Goal: Information Seeking & Learning: Learn about a topic

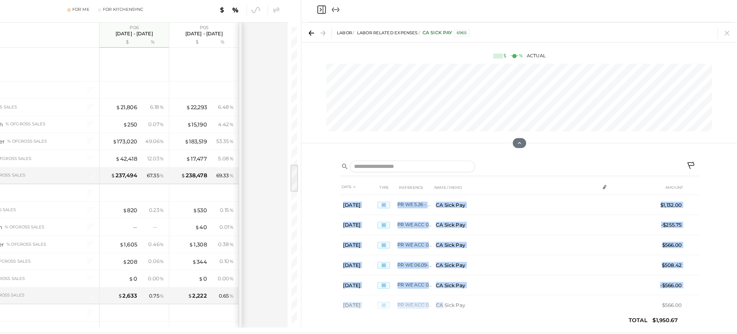
scroll to position [13, 0]
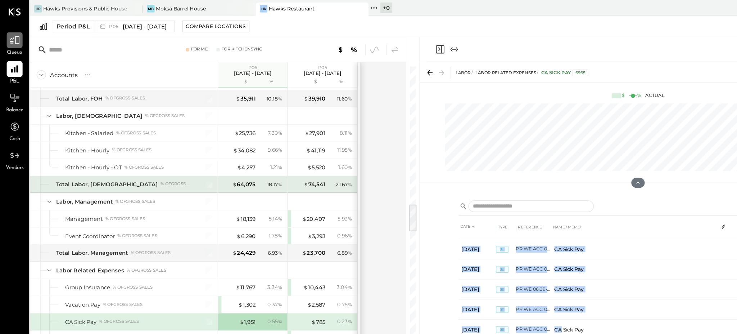
click at [16, 41] on div at bounding box center [13, 35] width 14 height 14
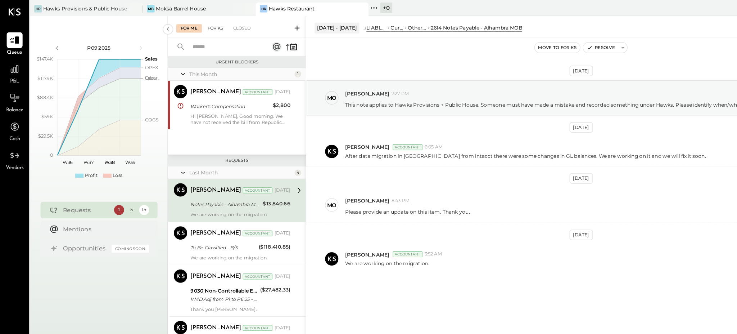
click at [184, 26] on div "For KS" at bounding box center [185, 24] width 21 height 7
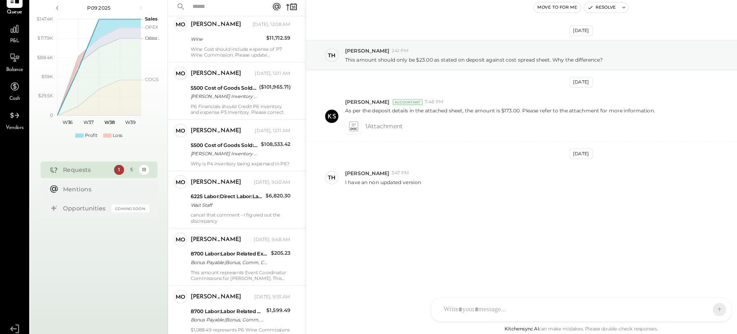
scroll to position [617, 0]
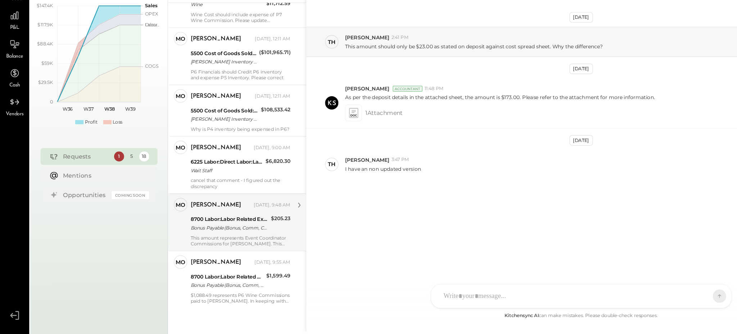
click at [200, 248] on div "This amount represents Event Coordinator Commissions for [PERSON_NAME]. This sh…" at bounding box center [207, 253] width 86 height 10
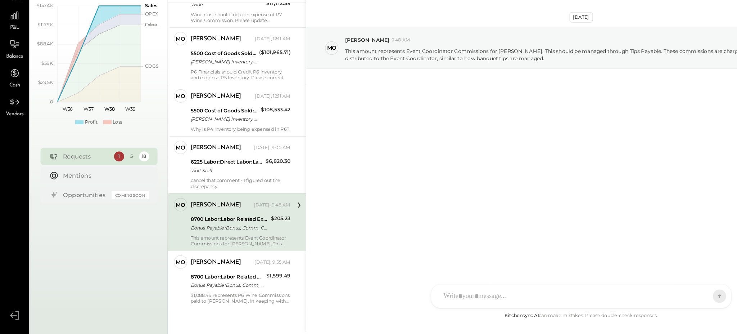
click at [97, 140] on text "W38" at bounding box center [94, 139] width 9 height 5
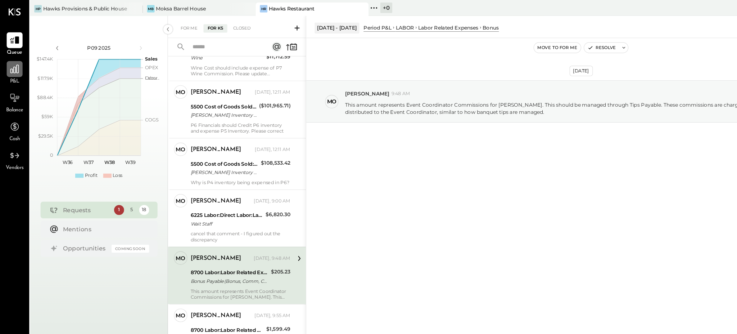
click at [10, 60] on icon at bounding box center [12, 59] width 9 height 9
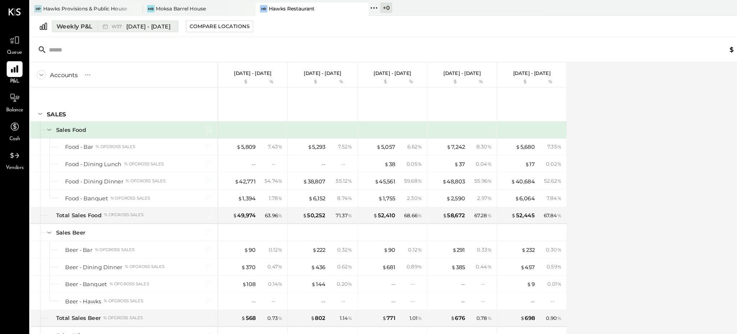
click at [65, 19] on button "Weekly P&L W37 [DATE] - [DATE]" at bounding box center [99, 23] width 109 height 10
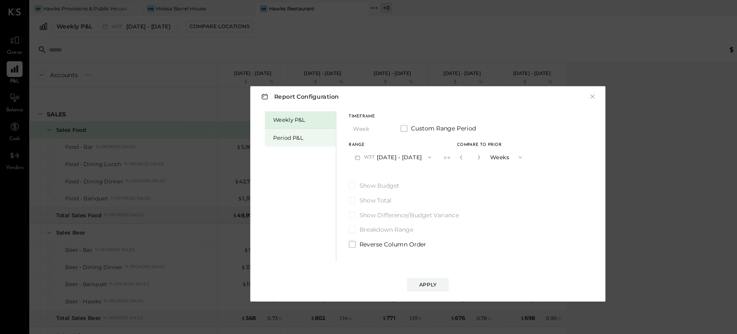
click at [251, 114] on div "Period P&L" at bounding box center [258, 118] width 61 height 15
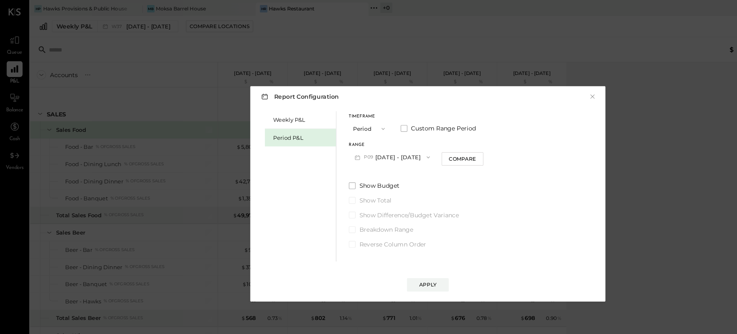
click at [331, 111] on icon "button" at bounding box center [329, 111] width 3 height 2
click at [330, 92] on div "Report Configuration × Weekly P&L Period P&L Timeframe Period Custom Range Peri…" at bounding box center [369, 166] width 306 height 185
click at [366, 135] on icon "button" at bounding box center [369, 135] width 6 height 6
click at [343, 179] on span "[DATE] - [DATE]" at bounding box center [334, 181] width 34 height 6
click at [398, 136] on div "Compare" at bounding box center [397, 136] width 23 height 6
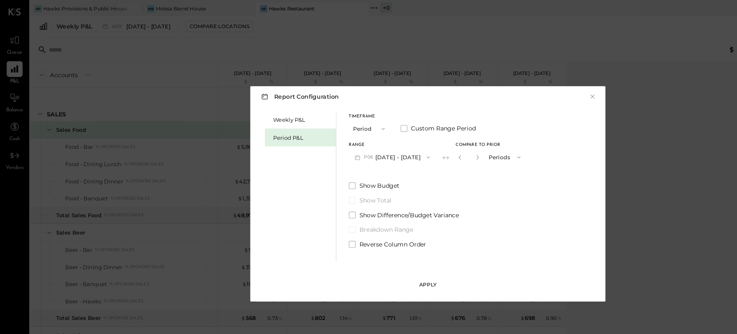
click at [372, 249] on button "Apply" at bounding box center [368, 245] width 36 height 12
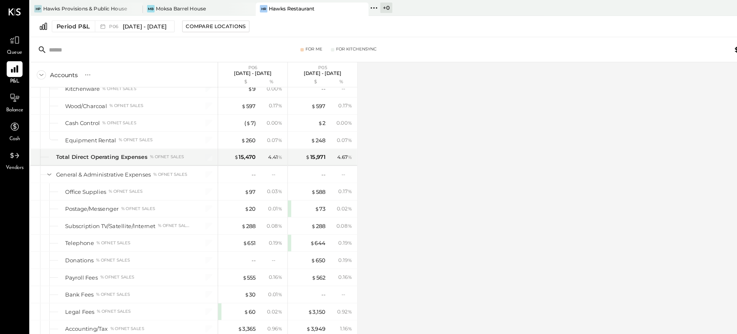
scroll to position [1863, 0]
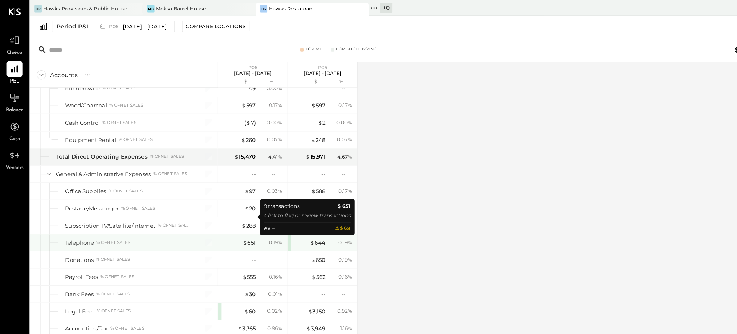
drag, startPoint x: 216, startPoint y: 188, endPoint x: 209, endPoint y: 207, distance: 19.9
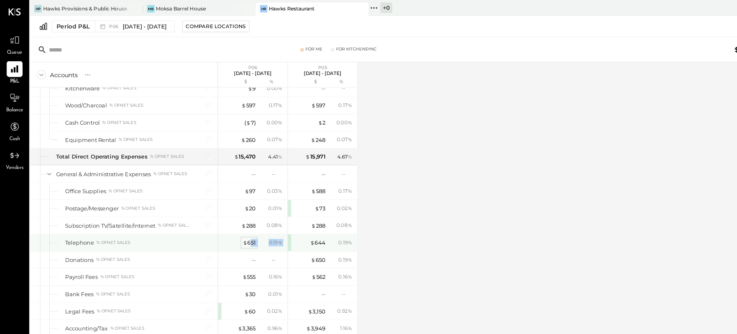
click at [218, 205] on div "$ 651" at bounding box center [214, 208] width 11 height 7
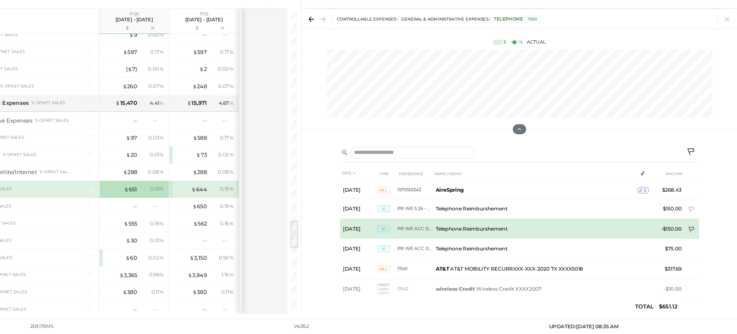
click at [703, 240] on td at bounding box center [698, 244] width 12 height 14
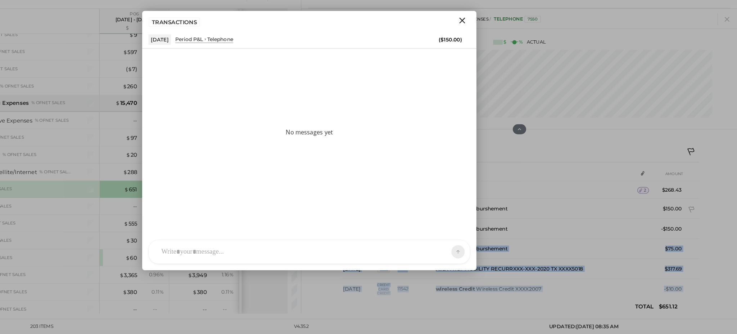
drag, startPoint x: 702, startPoint y: 241, endPoint x: 707, endPoint y: 283, distance: 42.4
click at [707, 283] on div "DATE TYPE REFERENCE NAME / MEMO AMOUNT [DATE] Bill 197090343 AireSpring 2 $268.…" at bounding box center [549, 241] width 375 height 149
click at [500, 65] on icon "Close" at bounding box center [500, 63] width 9 height 9
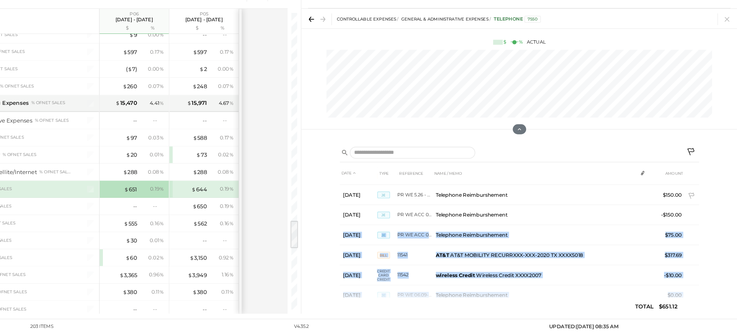
scroll to position [12, 0]
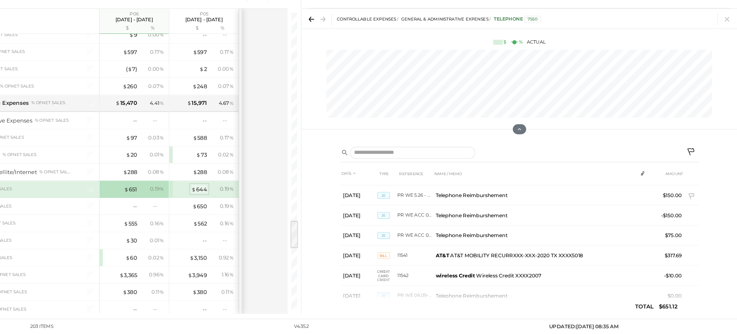
click at [274, 205] on div "$ 644" at bounding box center [273, 208] width 13 height 7
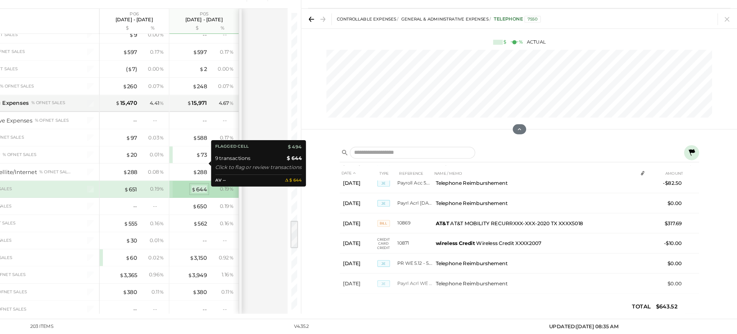
scroll to position [62, 0]
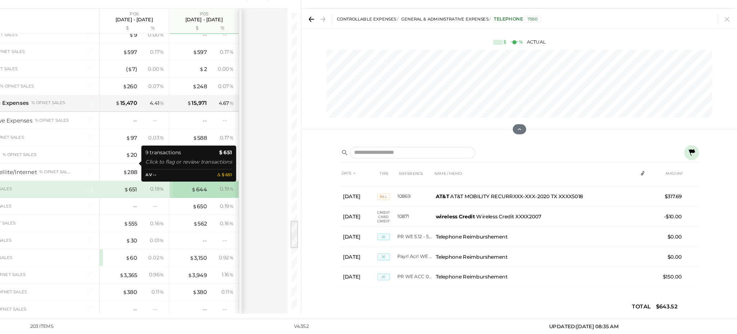
drag, startPoint x: 212, startPoint y: 185, endPoint x: 209, endPoint y: 199, distance: 13.9
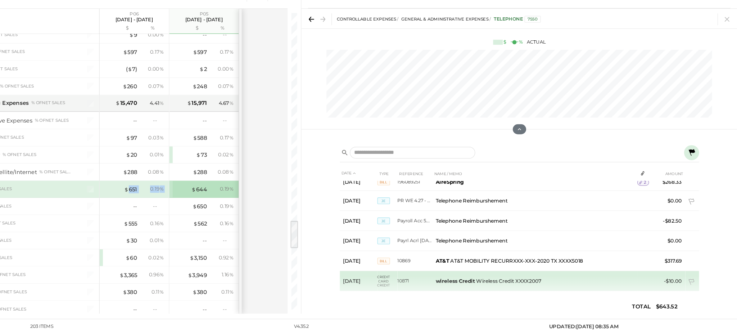
scroll to position [6, 0]
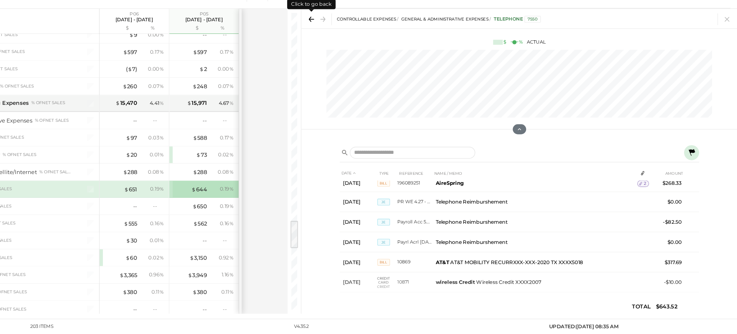
click at [368, 60] on icon at bounding box center [370, 63] width 10 height 10
click at [216, 60] on span "P06" at bounding box center [218, 57] width 8 height 5
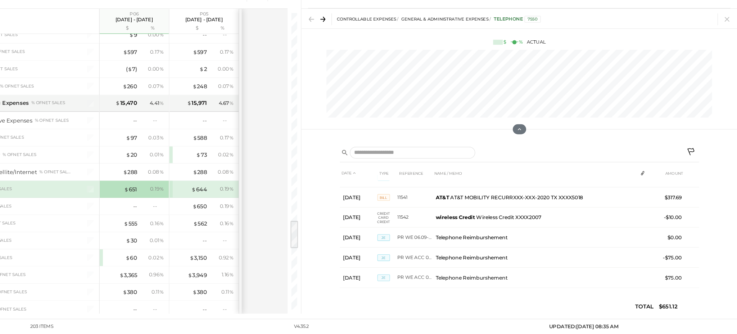
scroll to position [62, 0]
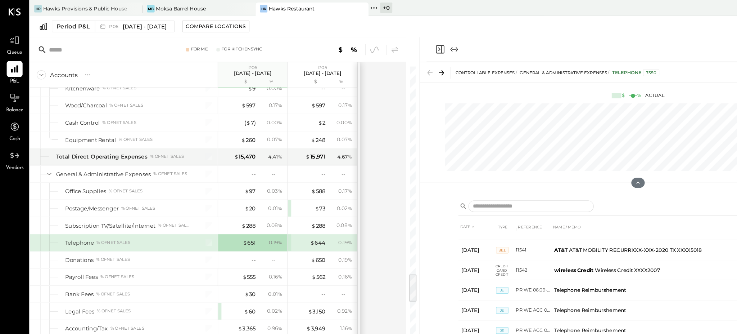
click at [0, 128] on div "Queue P&L Balance Cash Vendors v 4.35.2" at bounding box center [12, 167] width 25 height 334
click at [15, 86] on icon at bounding box center [12, 84] width 9 height 9
